Goal: Task Accomplishment & Management: Manage account settings

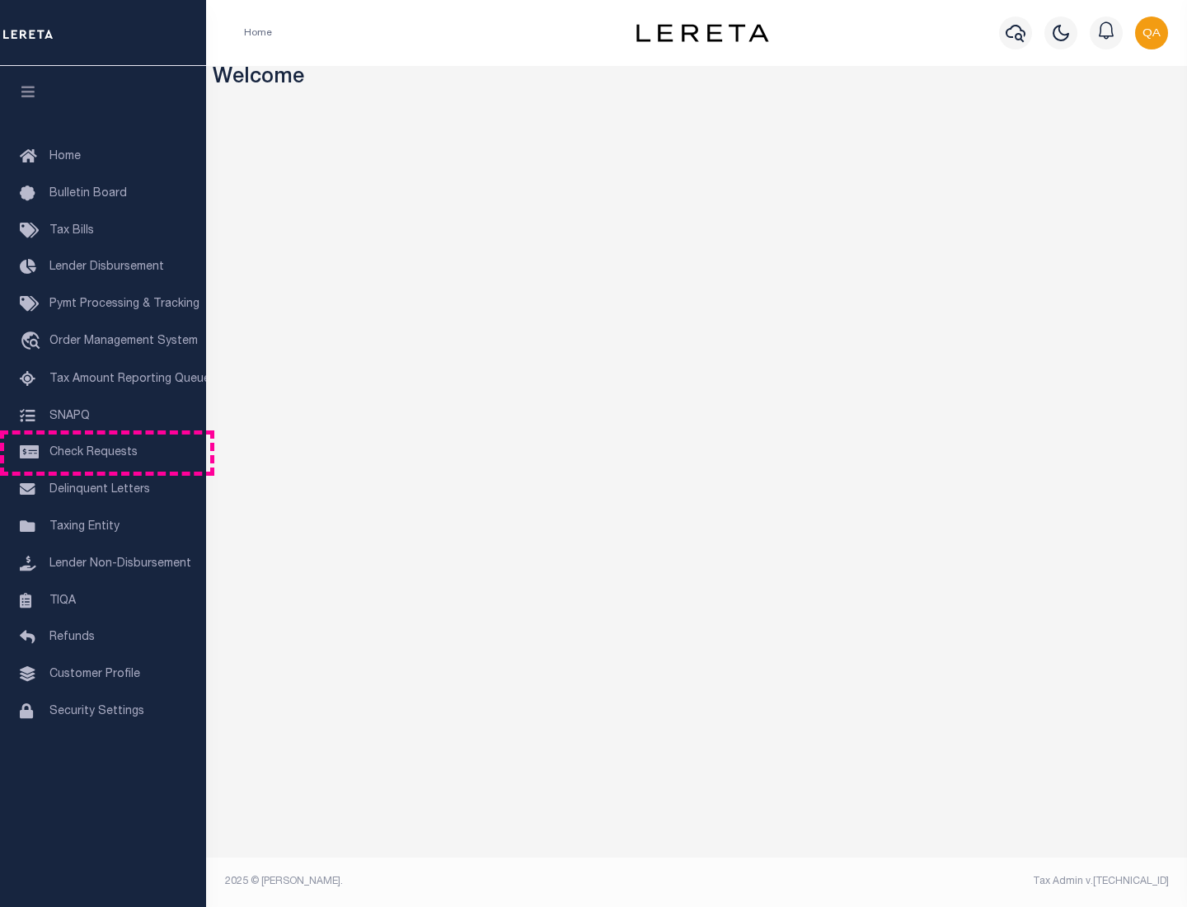
click at [103, 453] on span "Check Requests" at bounding box center [93, 453] width 88 height 12
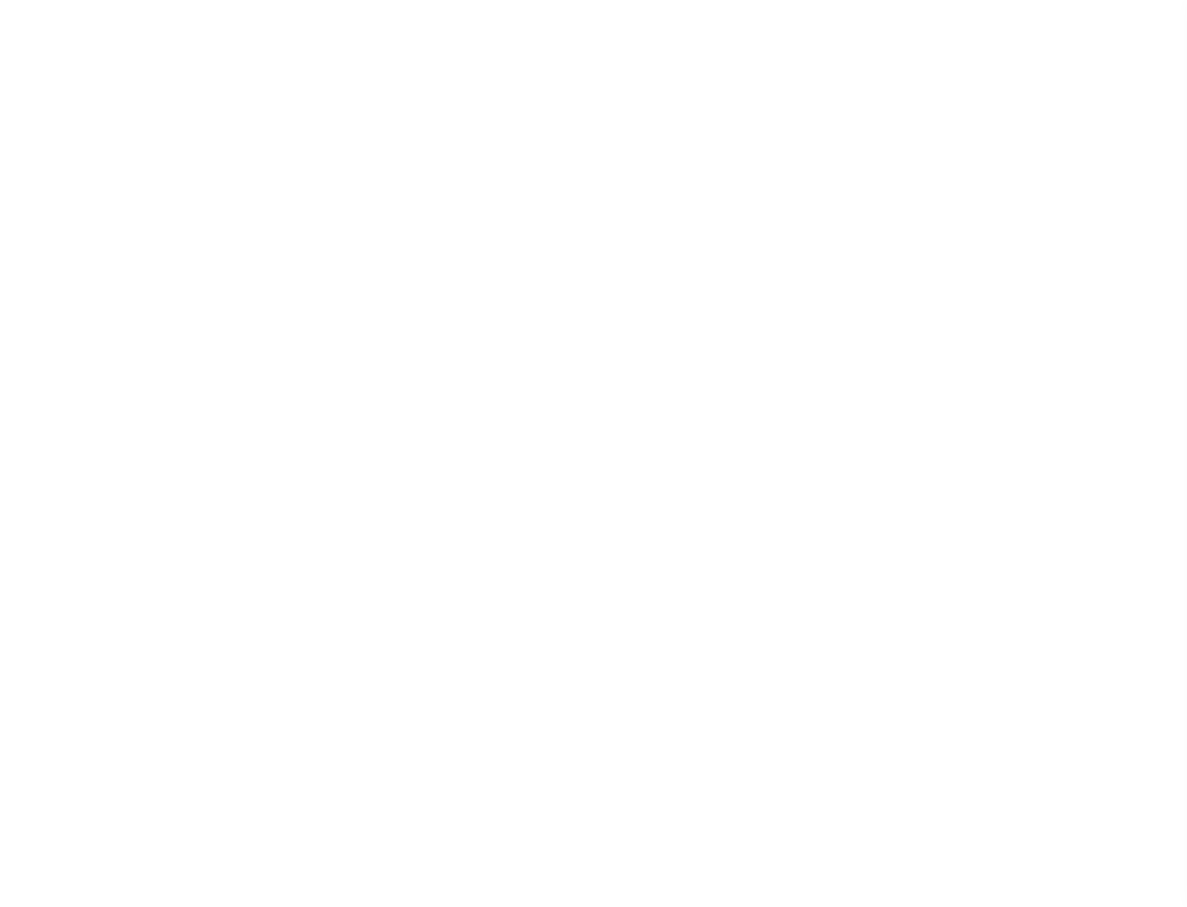
select select "50"
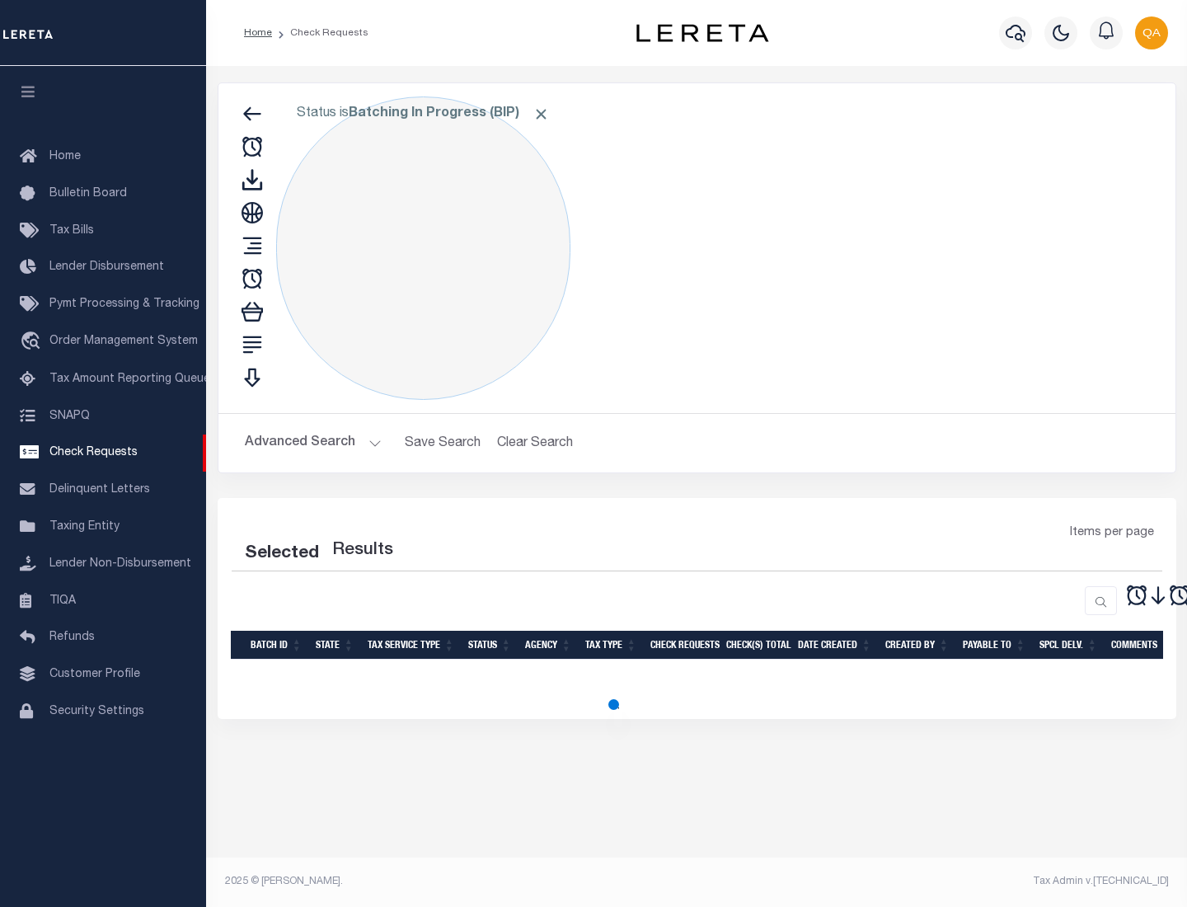
select select "50"
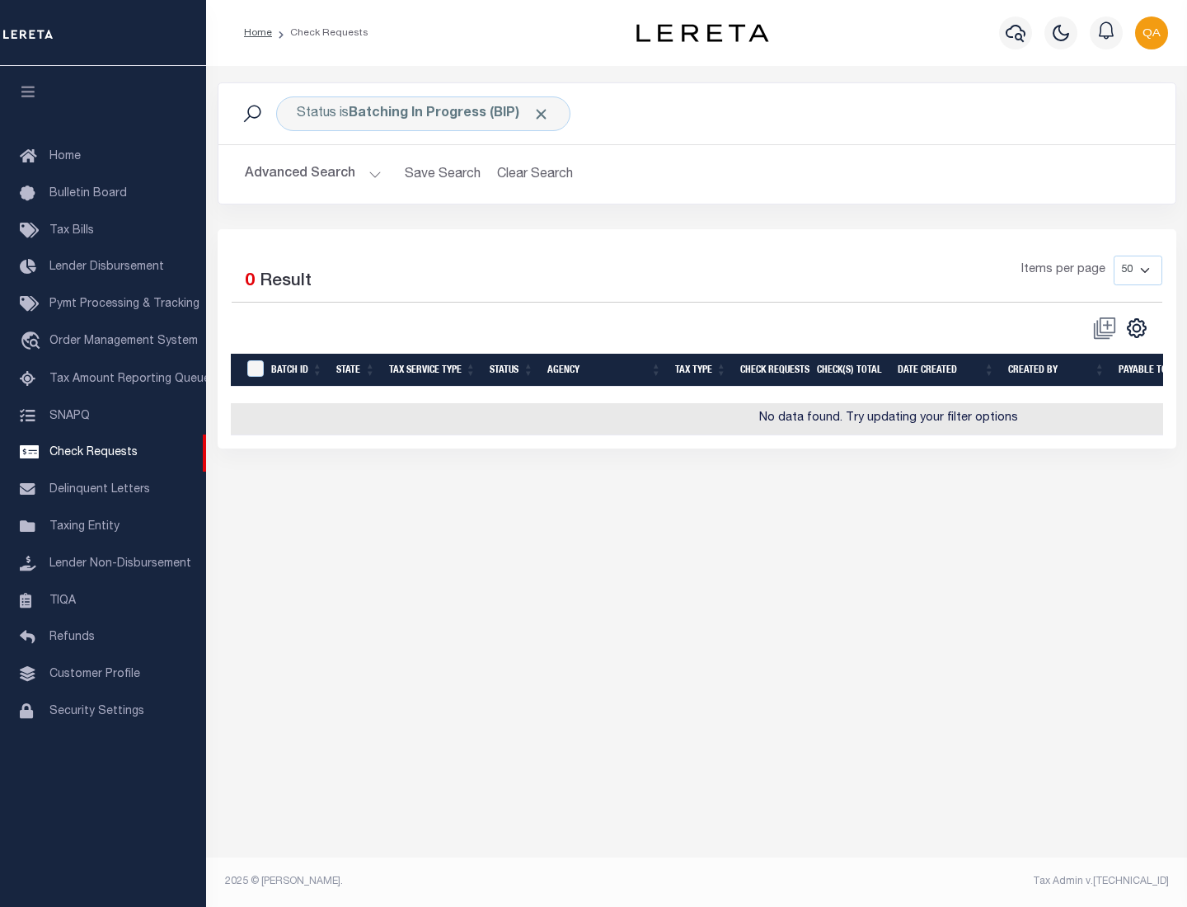
click at [542, 114] on span "Click to Remove" at bounding box center [541, 114] width 17 height 17
